Goal: Transaction & Acquisition: Purchase product/service

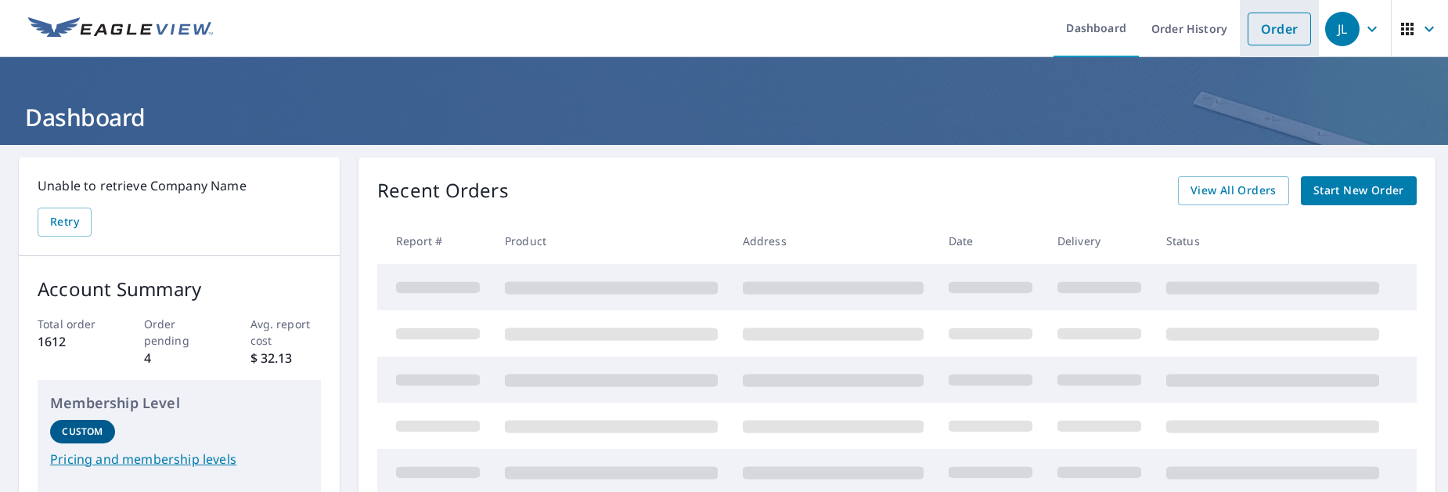
click at [1283, 33] on link "Order" at bounding box center [1279, 29] width 63 height 33
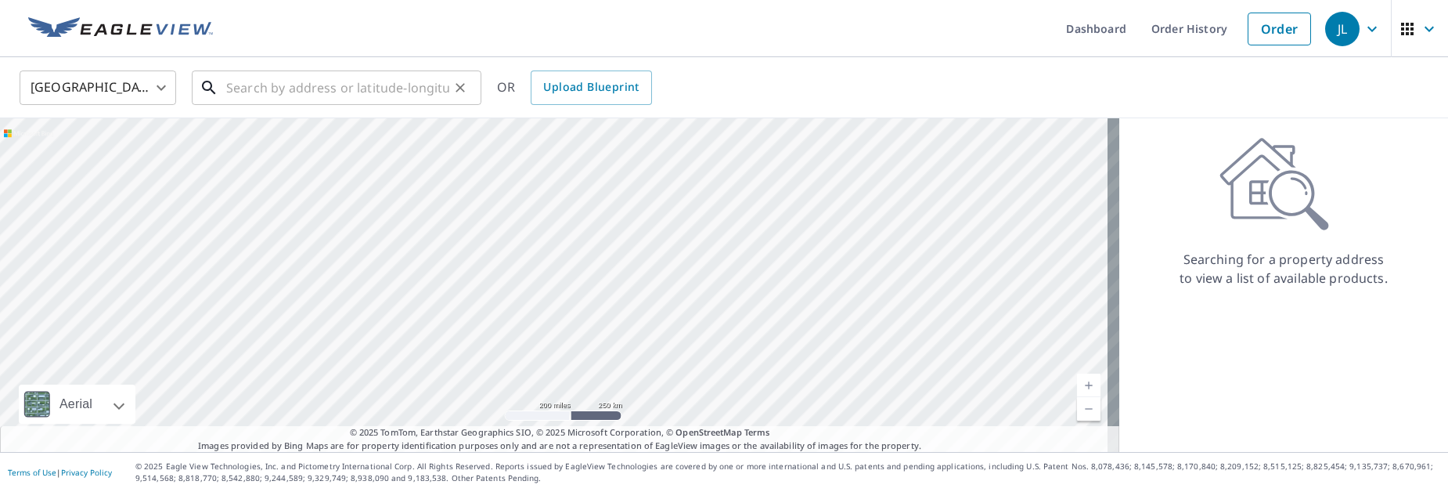
click at [342, 87] on input "text" at bounding box center [337, 88] width 223 height 44
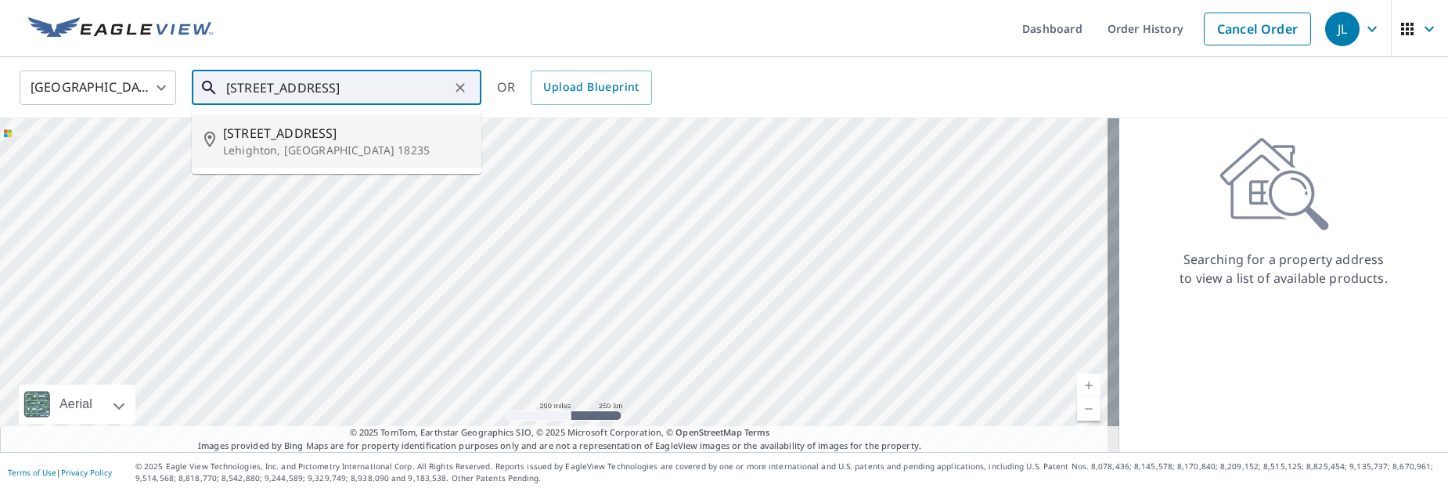
click at [247, 142] on p "Lehighton, [GEOGRAPHIC_DATA] 18235" at bounding box center [346, 150] width 246 height 16
type input "[STREET_ADDRESS]"
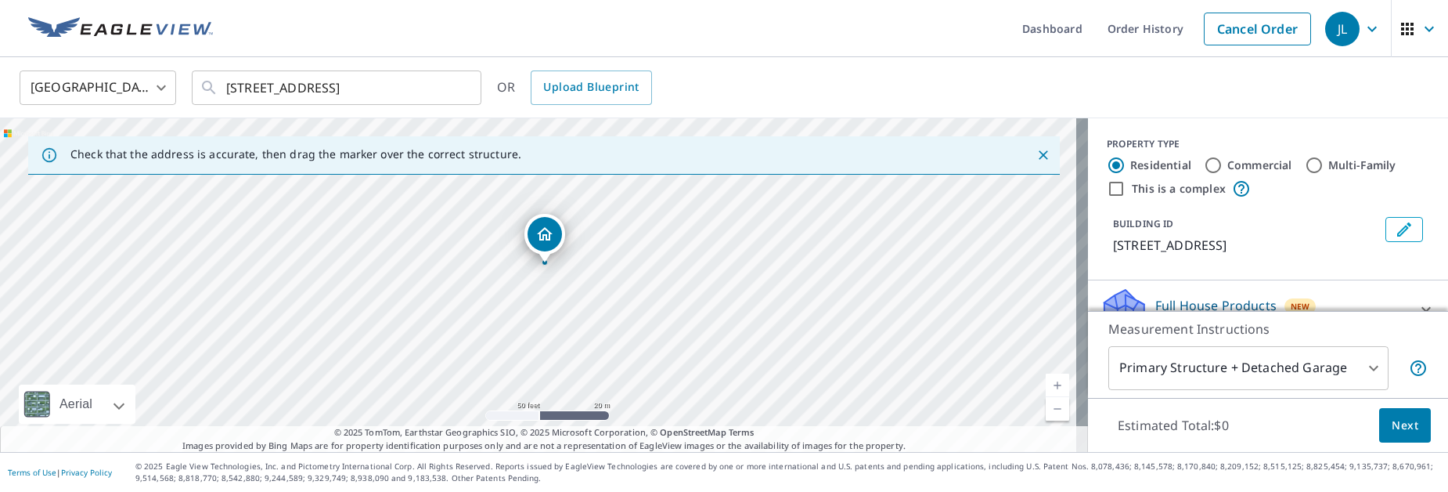
click at [1355, 365] on body "JL JL Dashboard Order History Cancel Order JL [GEOGRAPHIC_DATA] US ​ [STREET_AD…" at bounding box center [724, 246] width 1448 height 492
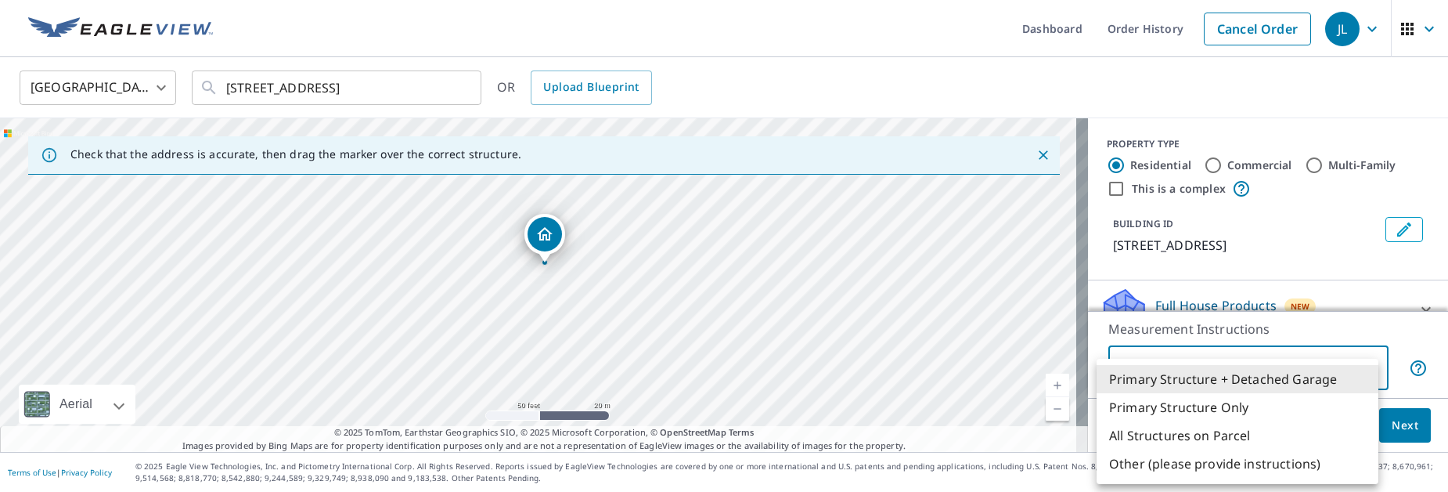
click at [1264, 400] on li "Primary Structure Only" at bounding box center [1238, 407] width 282 height 28
type input "2"
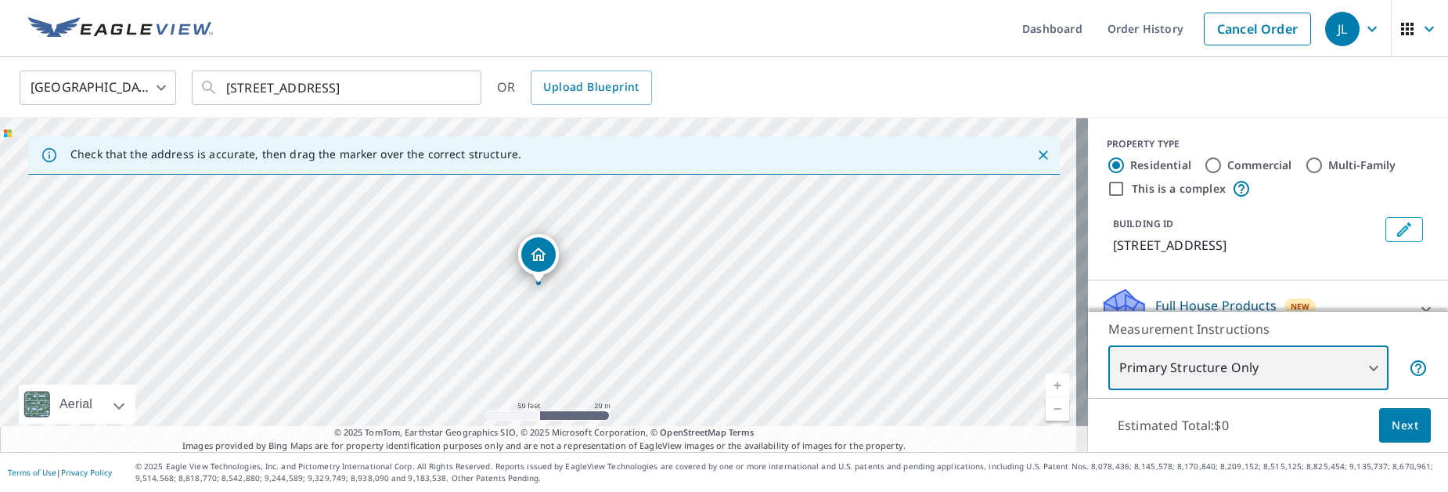
scroll to position [78, 0]
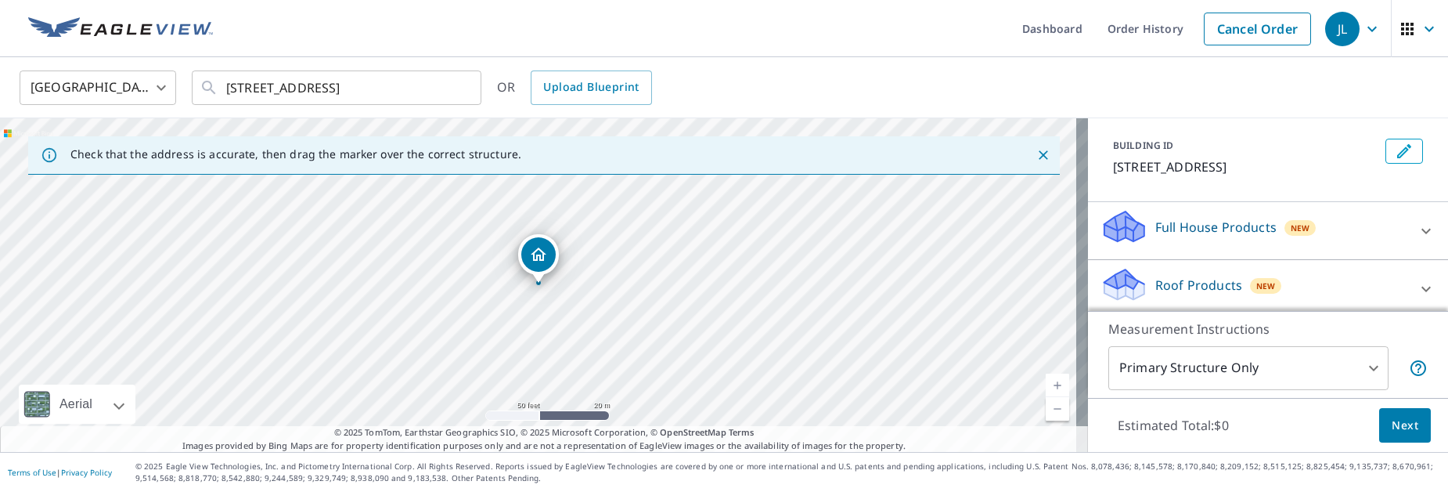
click at [1187, 276] on p "Roof Products" at bounding box center [1198, 285] width 87 height 19
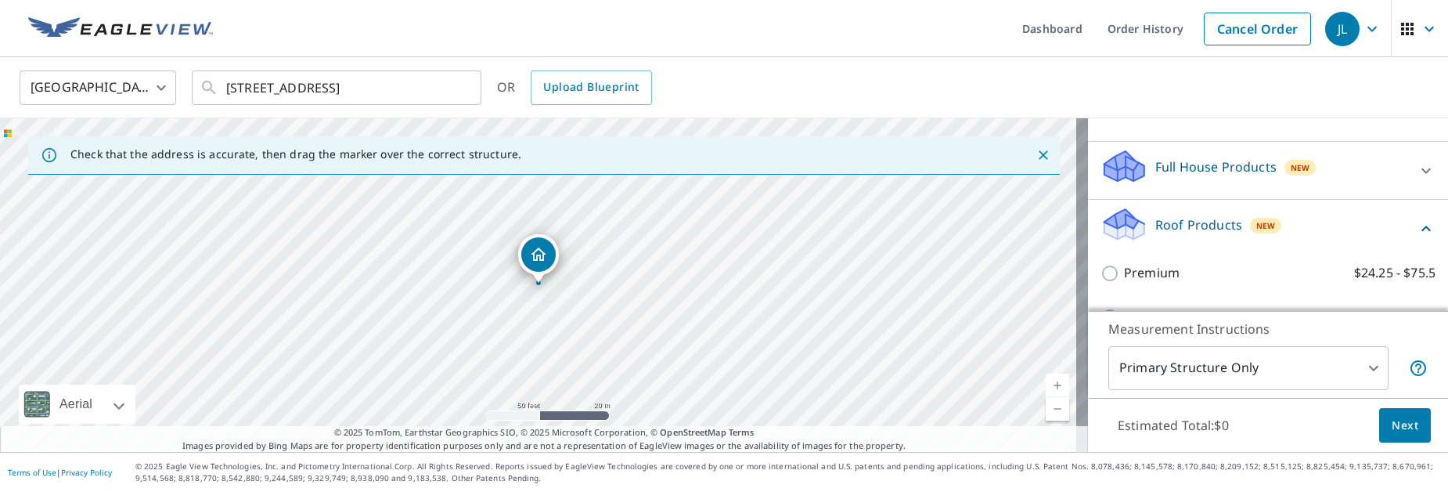
scroll to position [157, 0]
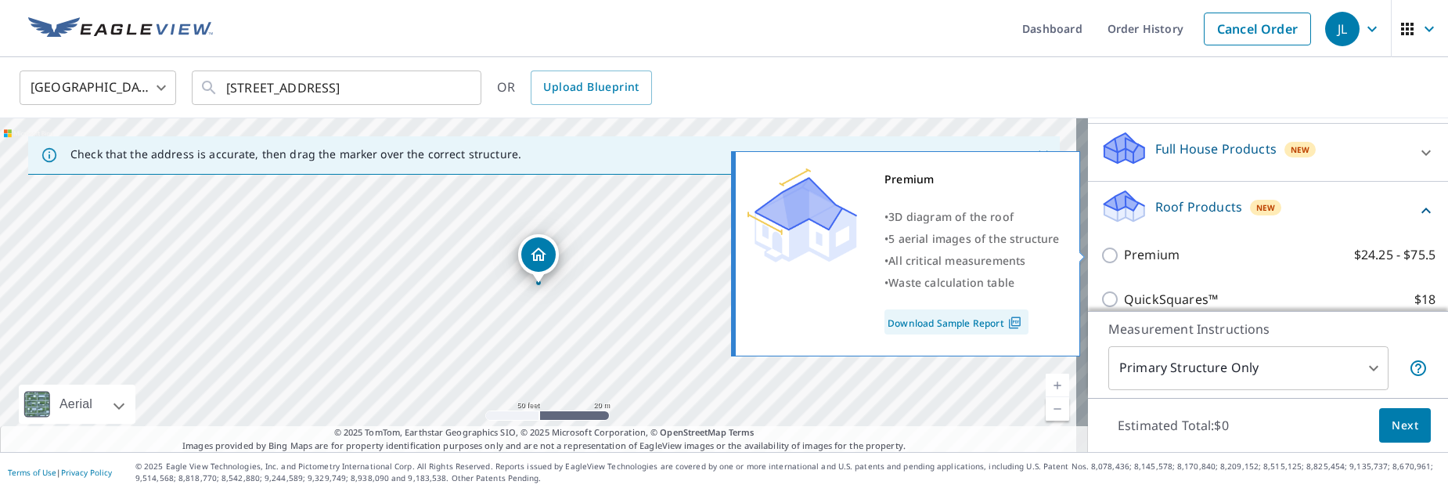
click at [1149, 250] on p "Premium" at bounding box center [1152, 255] width 56 height 20
click at [1124, 250] on input "Premium $24.25 - $75.5" at bounding box center [1112, 255] width 23 height 19
checkbox input "true"
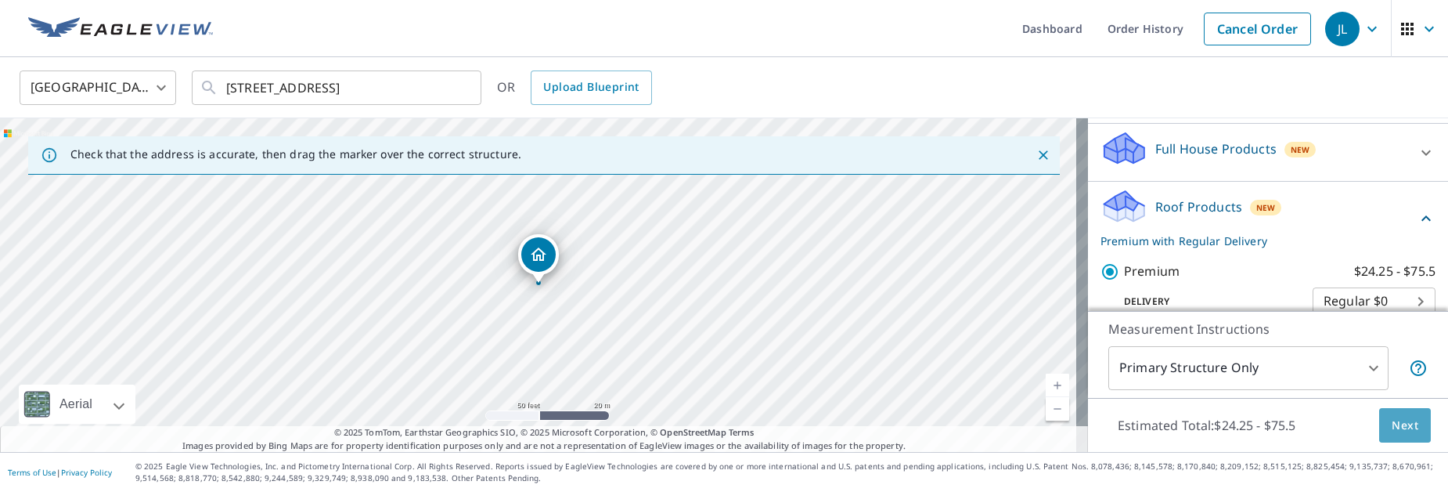
click at [1396, 421] on span "Next" at bounding box center [1405, 426] width 27 height 20
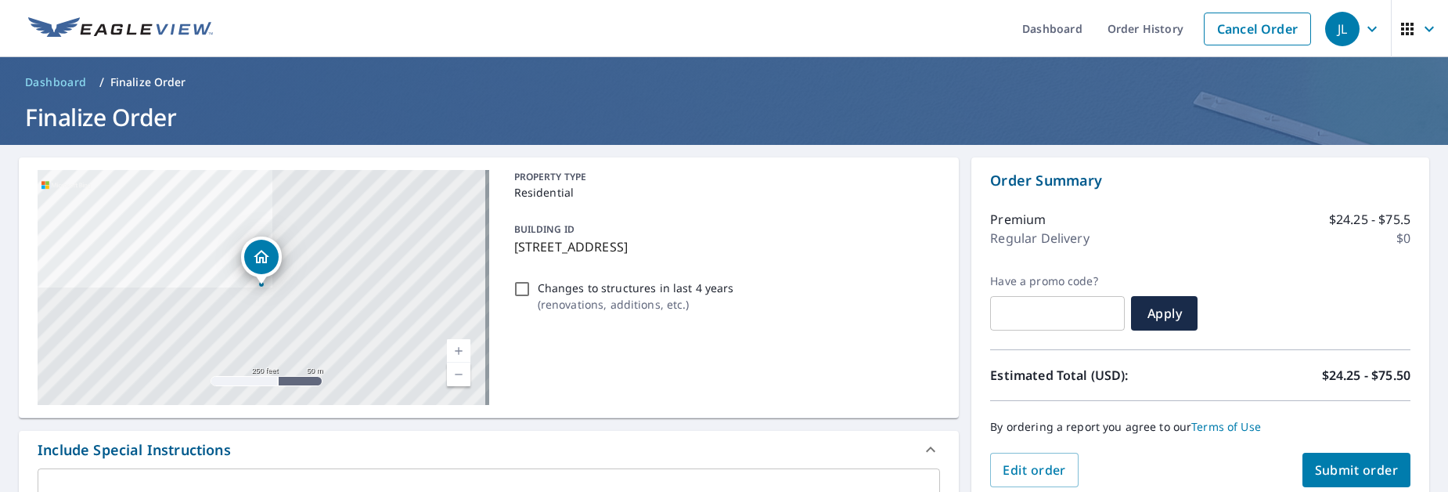
click at [1339, 465] on span "Submit order" at bounding box center [1357, 469] width 84 height 17
checkbox input "true"
